Goal: Transaction & Acquisition: Obtain resource

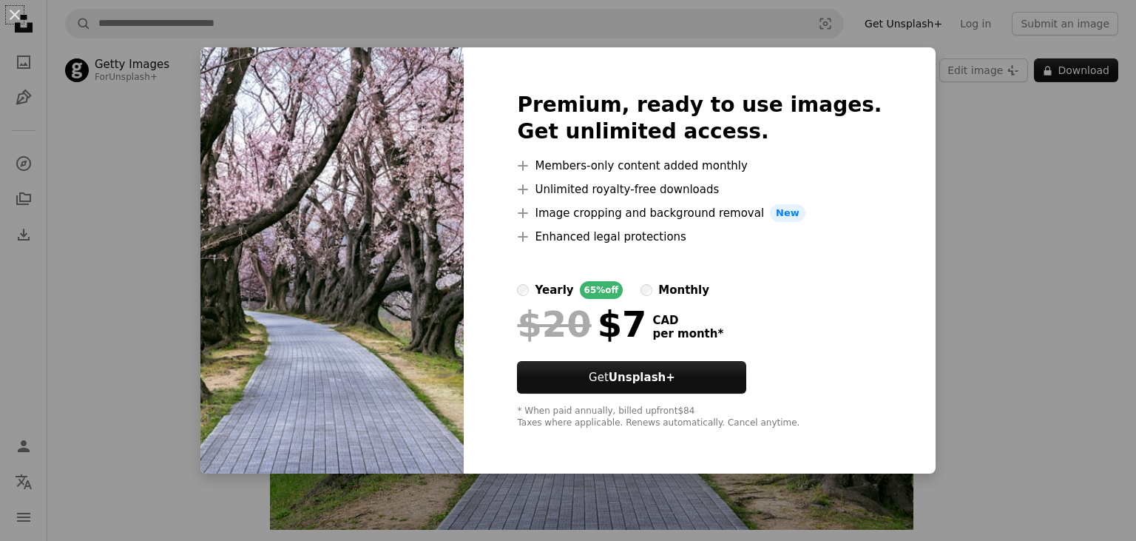
click at [975, 177] on div "An X shape Premium, ready to use images. Get unlimited access. A plus sign Memb…" at bounding box center [568, 270] width 1136 height 541
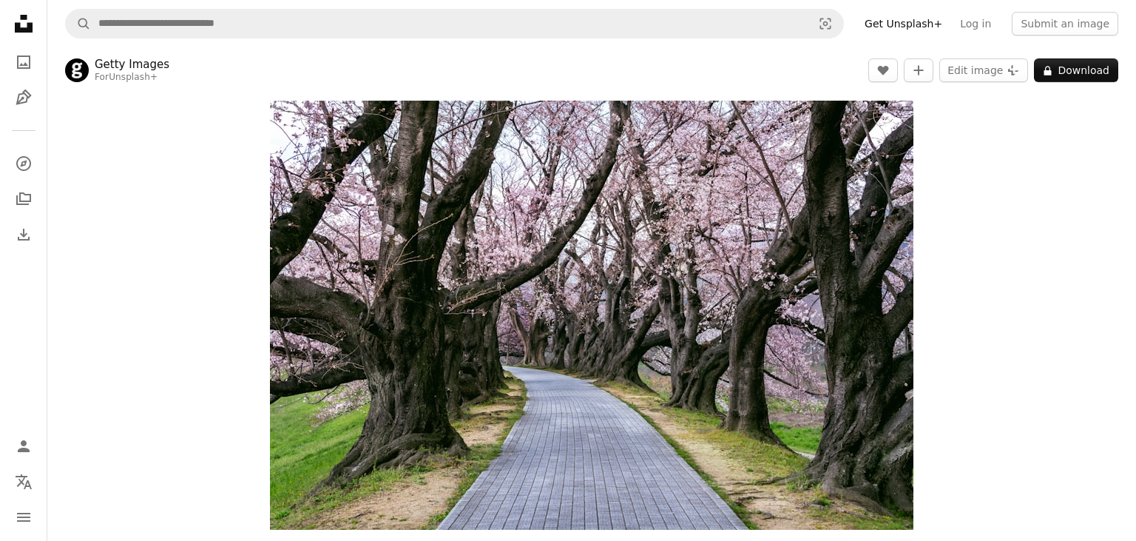
click at [652, 507] on img "Zoom in on this image" at bounding box center [591, 315] width 643 height 429
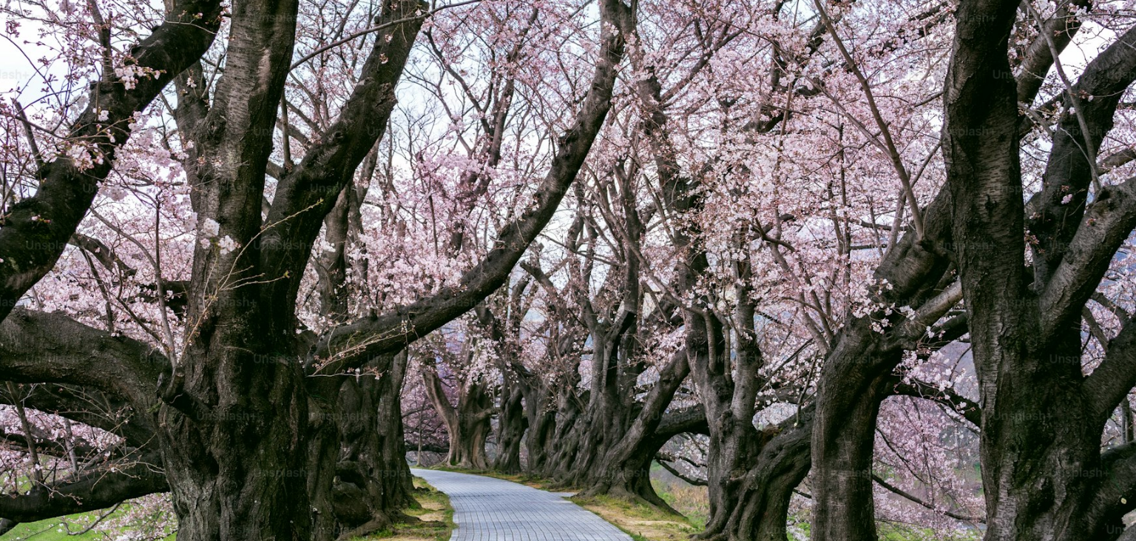
scroll to position [109, 0]
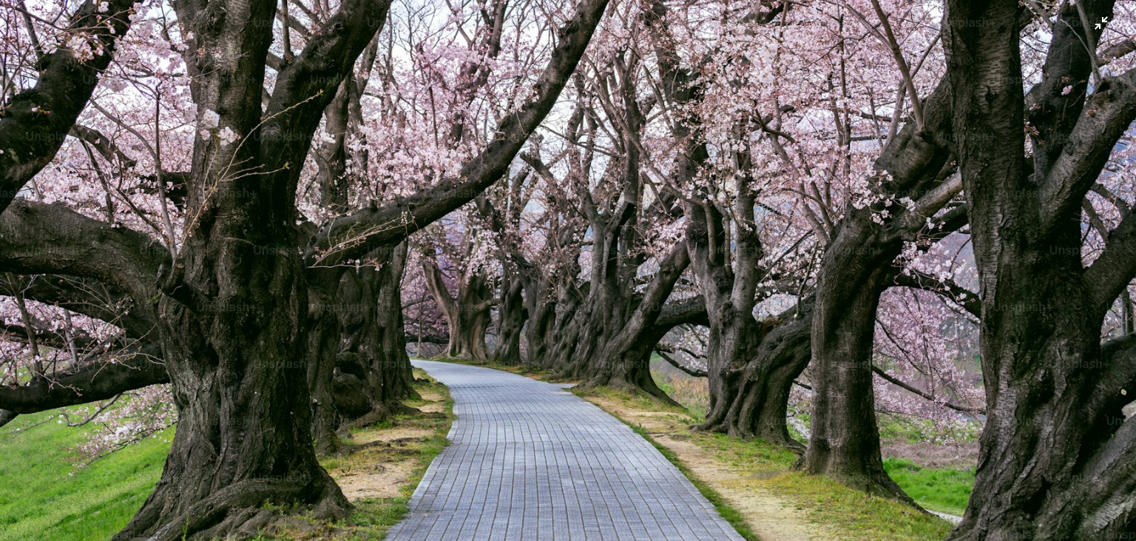
click at [614, 146] on img "Zoom out on this image" at bounding box center [567, 270] width 1137 height 758
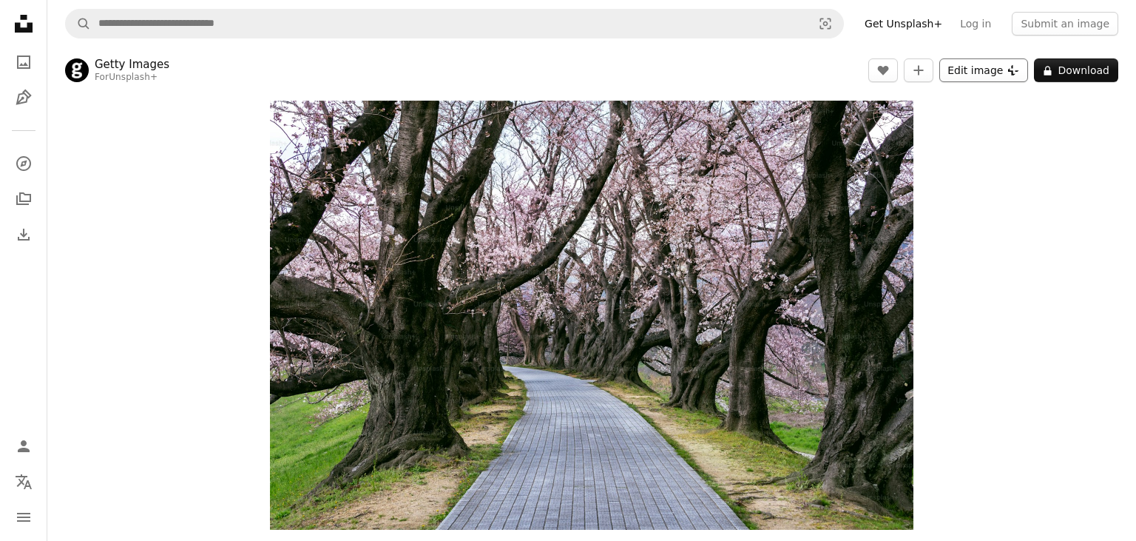
click at [996, 70] on button "Edit image Plus sign for Unsplash+" at bounding box center [983, 70] width 89 height 24
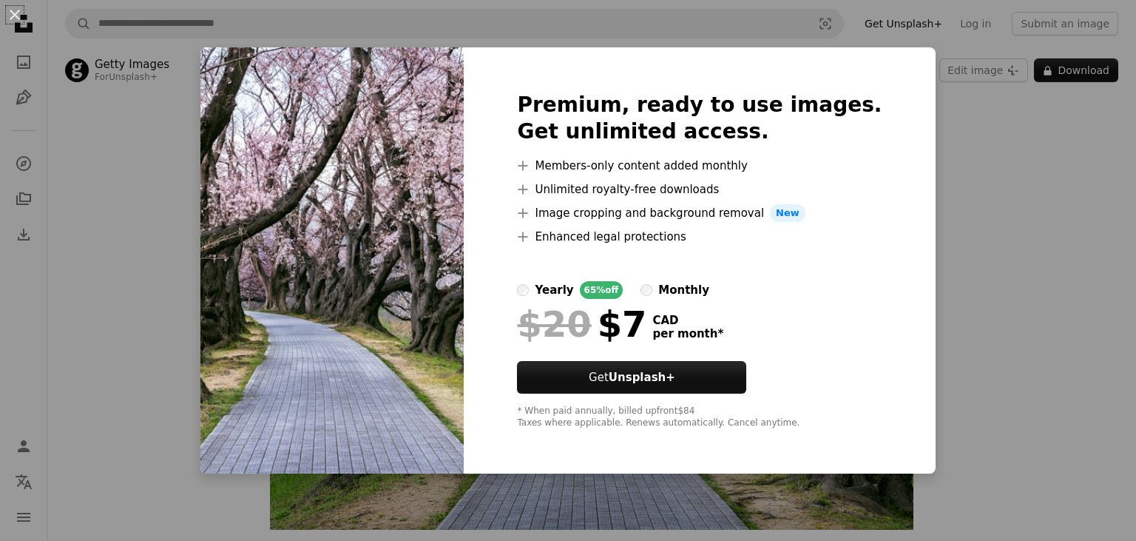
click at [779, 510] on div "An X shape Premium, ready to use images. Get unlimited access. A plus sign Memb…" at bounding box center [568, 270] width 1136 height 541
click at [1030, 179] on div "An X shape Premium, ready to use images. Get unlimited access. A plus sign Memb…" at bounding box center [568, 270] width 1136 height 541
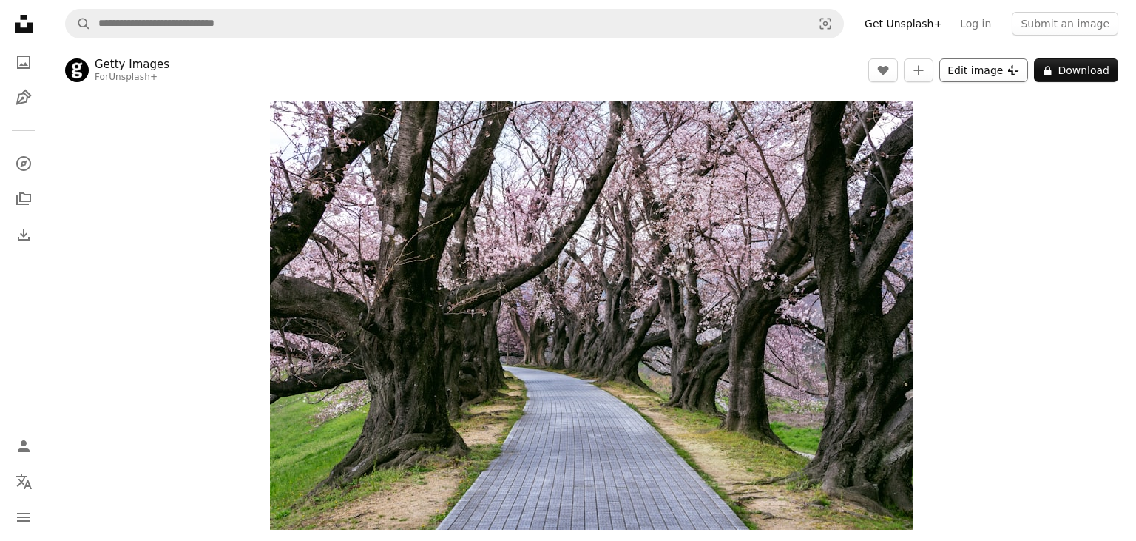
click at [982, 62] on button "Edit image Plus sign for Unsplash+" at bounding box center [983, 70] width 89 height 24
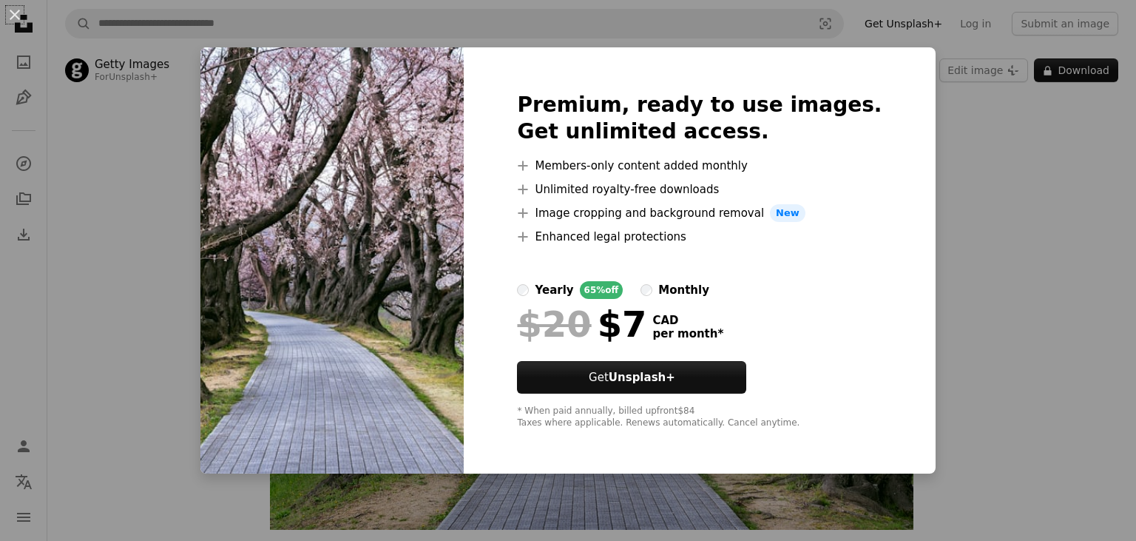
click at [1011, 167] on div "An X shape Premium, ready to use images. Get unlimited access. A plus sign Memb…" at bounding box center [568, 270] width 1136 height 541
